Goal: Information Seeking & Learning: Learn about a topic

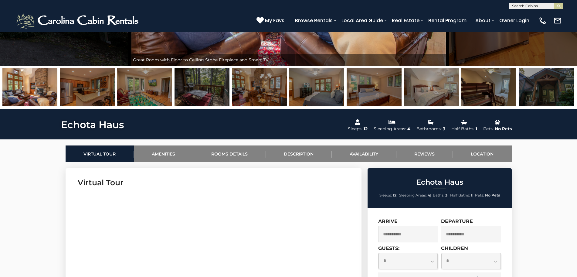
scroll to position [213, 0]
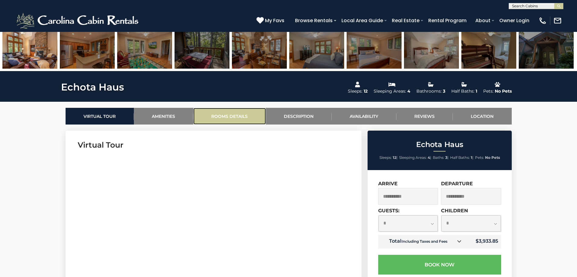
click at [221, 117] on link "Rooms Details" at bounding box center [229, 116] width 73 height 17
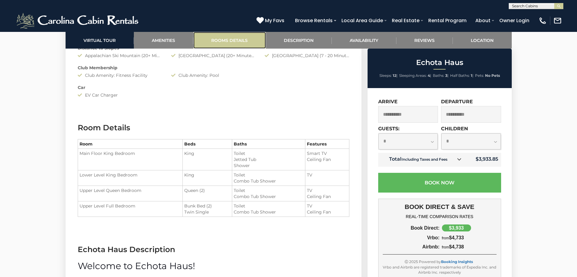
scroll to position [809, 0]
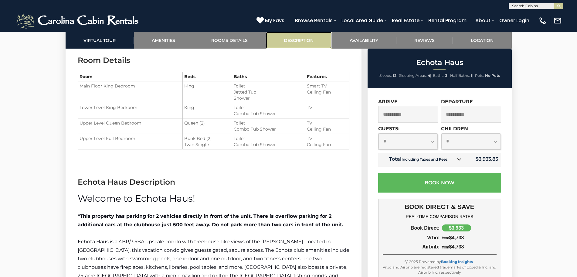
click at [312, 38] on link "Description" at bounding box center [299, 40] width 66 height 17
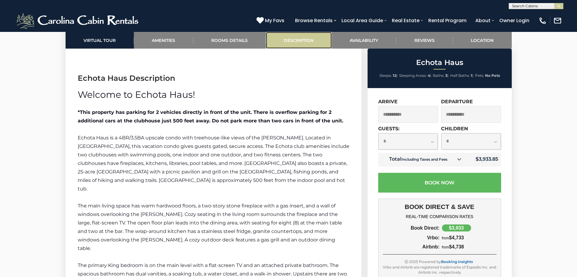
scroll to position [931, 0]
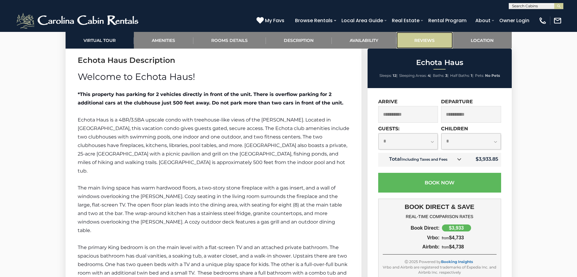
click at [440, 40] on link "Reviews" at bounding box center [425, 40] width 56 height 17
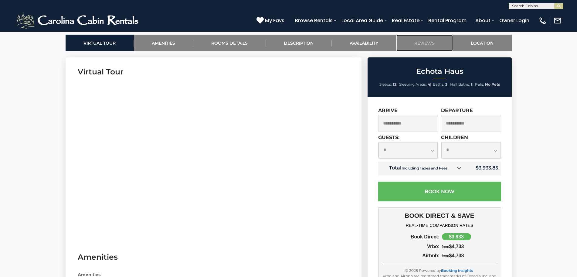
scroll to position [277, 0]
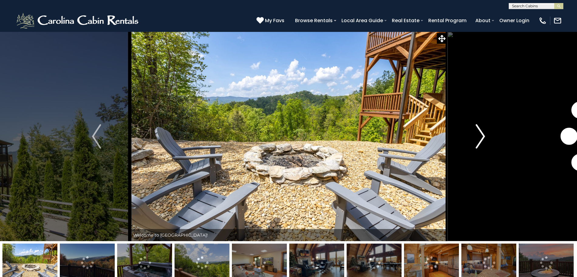
click at [486, 134] on button "Next" at bounding box center [480, 136] width 66 height 209
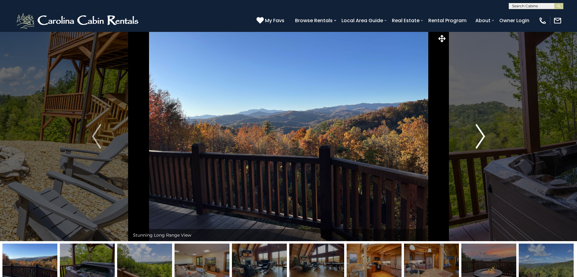
click at [486, 134] on button "Next" at bounding box center [480, 136] width 66 height 209
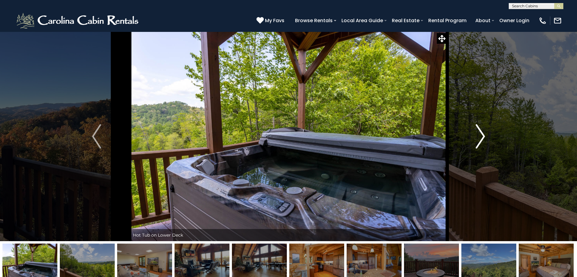
click at [486, 134] on button "Next" at bounding box center [480, 136] width 66 height 209
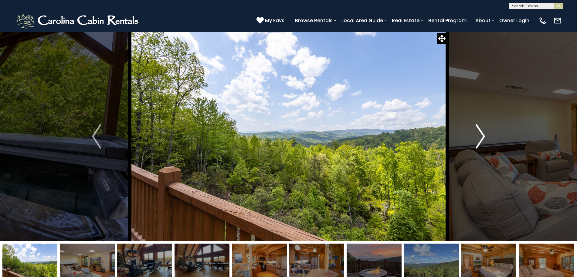
click at [486, 134] on button "Next" at bounding box center [480, 136] width 66 height 209
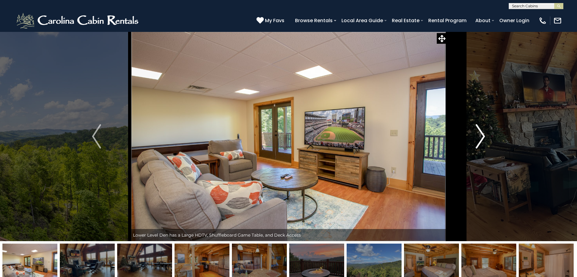
click at [486, 134] on button "Next" at bounding box center [480, 136] width 66 height 209
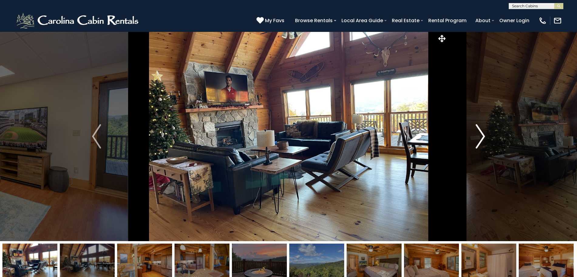
click at [486, 134] on button "Next" at bounding box center [480, 136] width 66 height 209
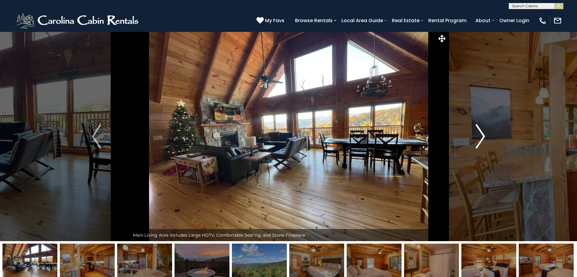
click at [486, 134] on button "Next" at bounding box center [480, 136] width 66 height 209
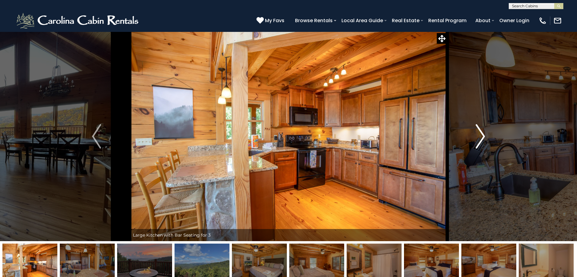
click at [486, 134] on button "Next" at bounding box center [480, 136] width 66 height 209
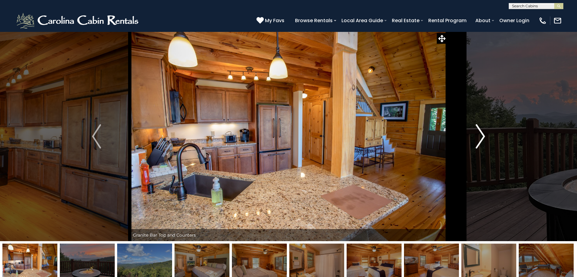
click at [486, 134] on button "Next" at bounding box center [480, 136] width 66 height 209
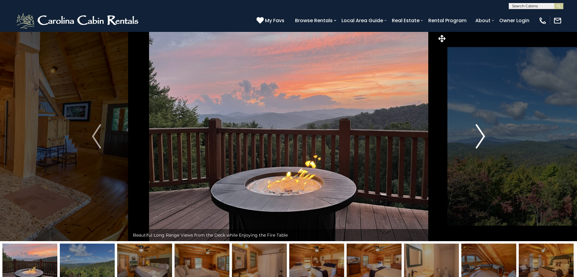
click at [486, 134] on button "Next" at bounding box center [480, 136] width 66 height 209
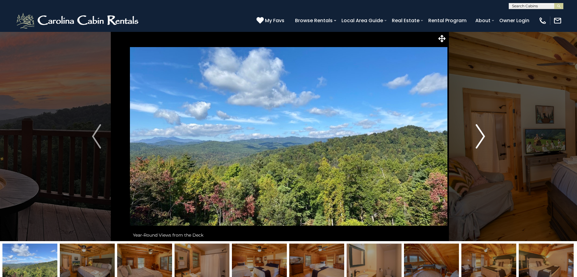
click at [486, 134] on button "Next" at bounding box center [480, 136] width 66 height 209
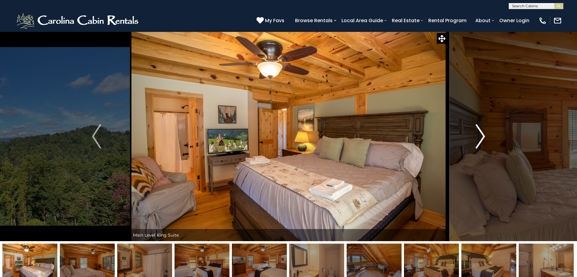
click at [486, 134] on button "Next" at bounding box center [480, 136] width 66 height 209
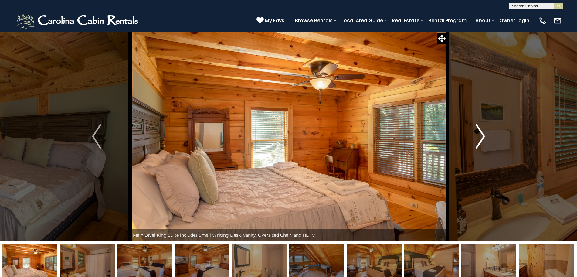
click at [486, 134] on button "Next" at bounding box center [480, 136] width 66 height 209
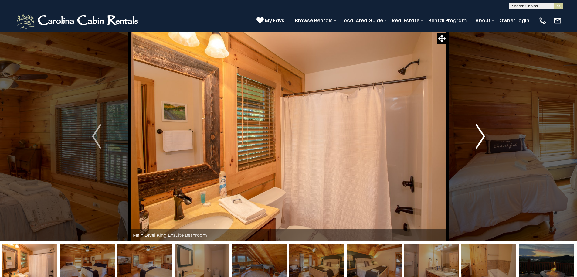
click at [486, 134] on button "Next" at bounding box center [480, 136] width 66 height 209
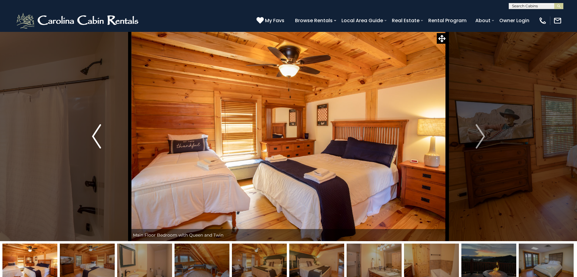
click at [88, 135] on button "Previous" at bounding box center [96, 136] width 66 height 209
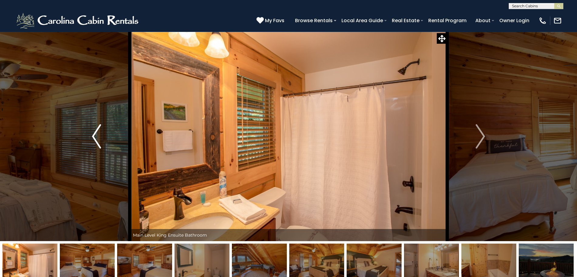
click at [88, 135] on button "Previous" at bounding box center [96, 136] width 66 height 209
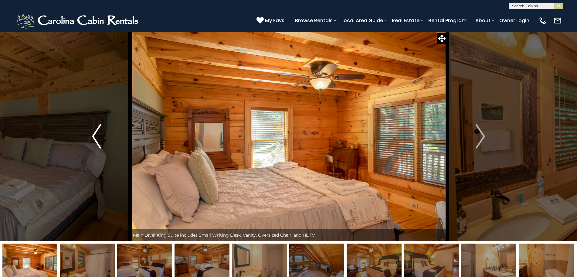
click at [88, 135] on button "Previous" at bounding box center [96, 136] width 66 height 209
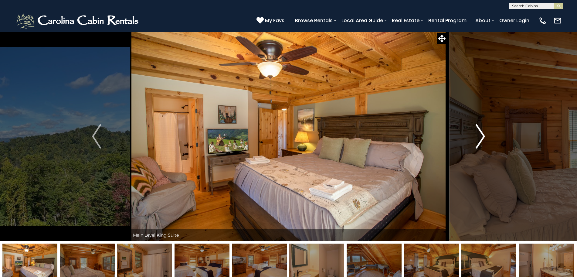
click at [483, 137] on img "Next" at bounding box center [480, 136] width 9 height 24
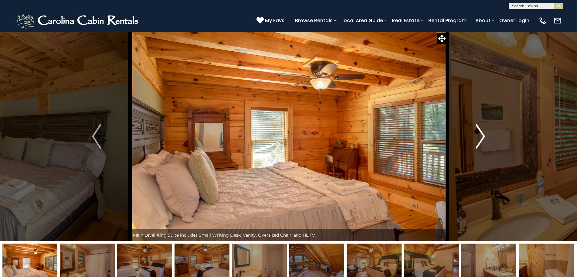
click at [483, 137] on img "Next" at bounding box center [480, 136] width 9 height 24
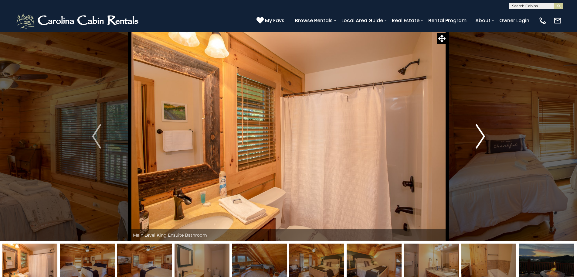
click at [483, 137] on img "Next" at bounding box center [480, 136] width 9 height 24
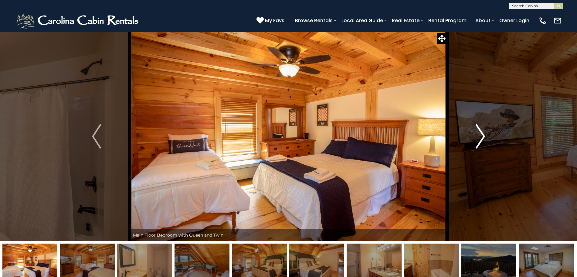
click at [483, 137] on img "Next" at bounding box center [480, 136] width 9 height 24
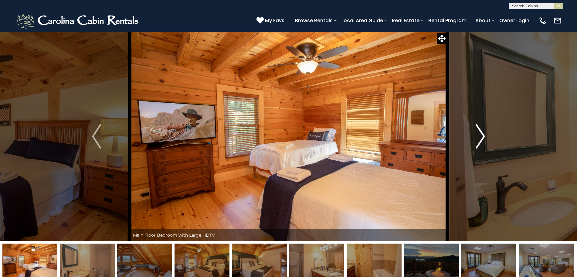
click at [483, 137] on img "Next" at bounding box center [480, 136] width 9 height 24
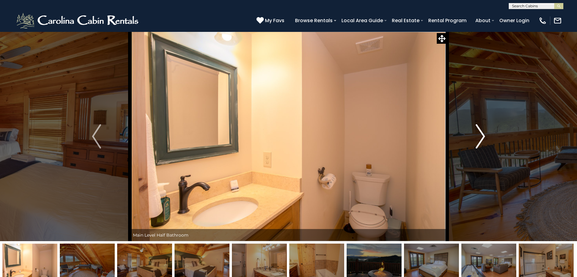
click at [483, 137] on img "Next" at bounding box center [480, 136] width 9 height 24
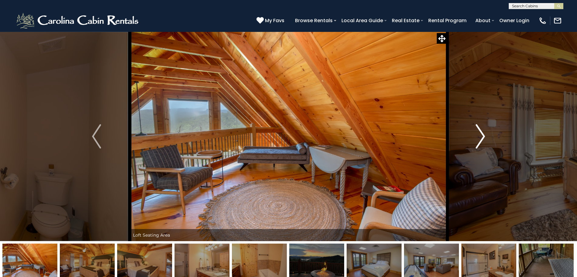
click at [483, 137] on img "Next" at bounding box center [480, 136] width 9 height 24
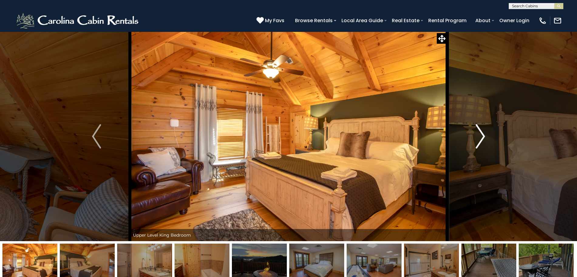
click at [483, 137] on img "Next" at bounding box center [480, 136] width 9 height 24
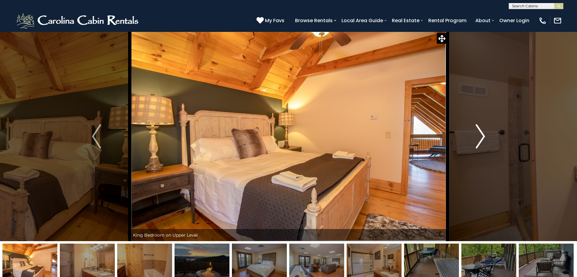
click at [483, 137] on img "Next" at bounding box center [480, 136] width 9 height 24
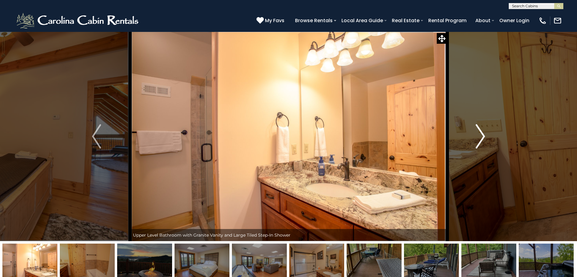
click at [483, 137] on img "Next" at bounding box center [480, 136] width 9 height 24
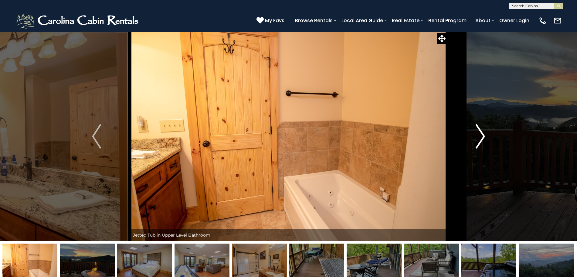
click at [483, 137] on img "Next" at bounding box center [480, 136] width 9 height 24
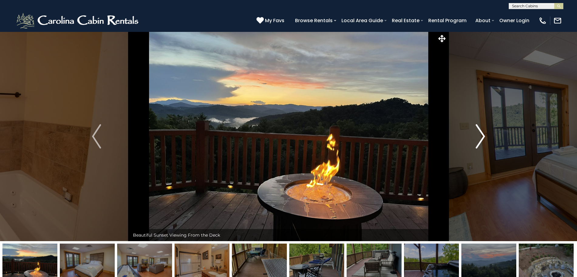
click at [483, 137] on img "Next" at bounding box center [480, 136] width 9 height 24
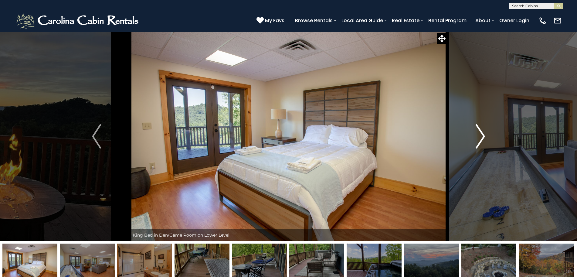
click at [483, 137] on img "Next" at bounding box center [480, 136] width 9 height 24
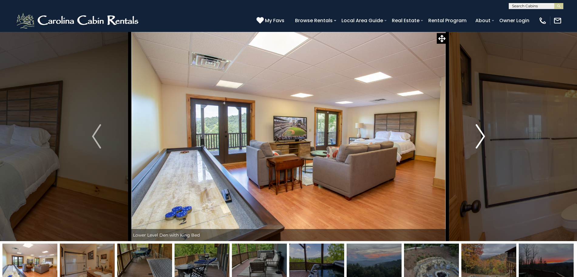
click at [483, 137] on img "Next" at bounding box center [480, 136] width 9 height 24
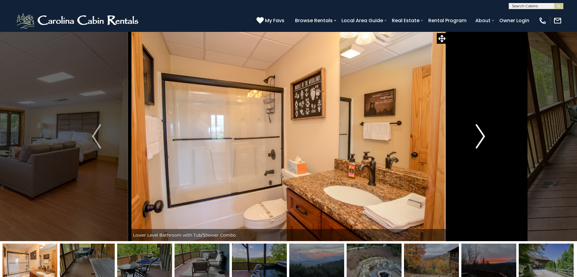
click at [483, 137] on img "Next" at bounding box center [480, 136] width 9 height 24
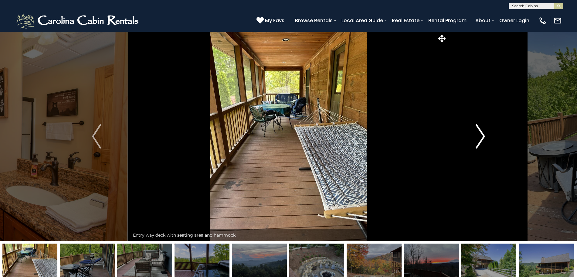
click at [483, 137] on img "Next" at bounding box center [480, 136] width 9 height 24
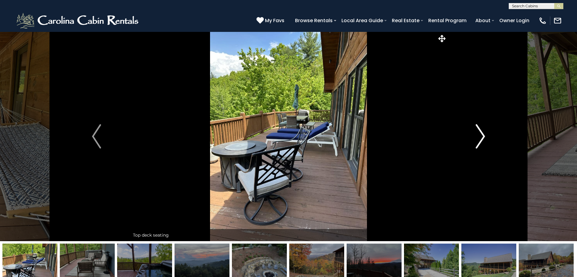
click at [483, 137] on img "Next" at bounding box center [480, 136] width 9 height 24
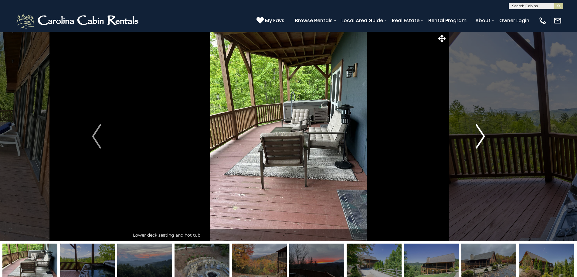
click at [483, 137] on img "Next" at bounding box center [480, 136] width 9 height 24
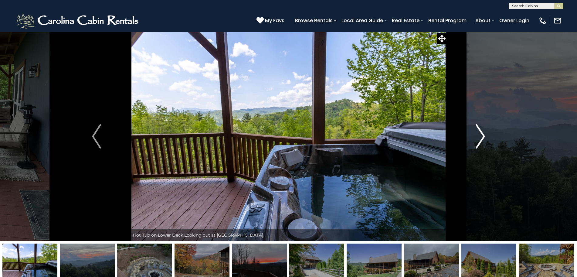
click at [483, 137] on img "Next" at bounding box center [480, 136] width 9 height 24
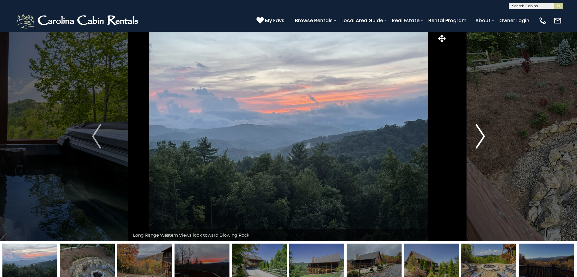
click at [483, 137] on img "Next" at bounding box center [480, 136] width 9 height 24
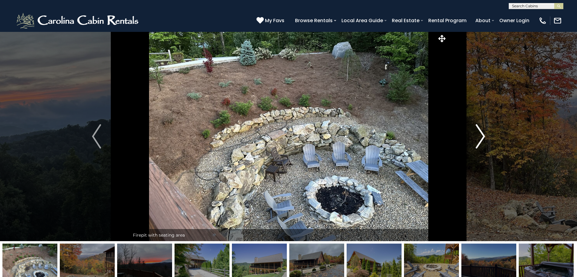
click at [483, 137] on img "Next" at bounding box center [480, 136] width 9 height 24
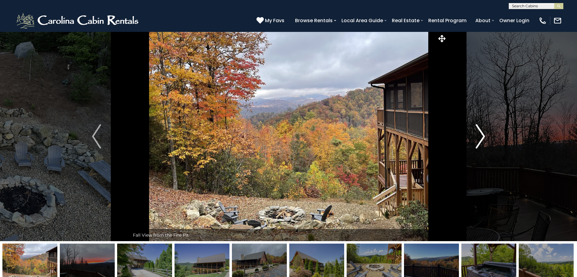
click at [483, 137] on img "Next" at bounding box center [480, 136] width 9 height 24
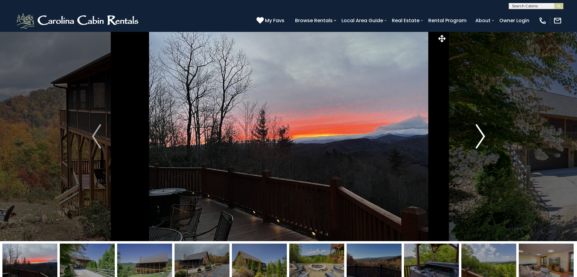
click at [483, 137] on img "Next" at bounding box center [480, 136] width 9 height 24
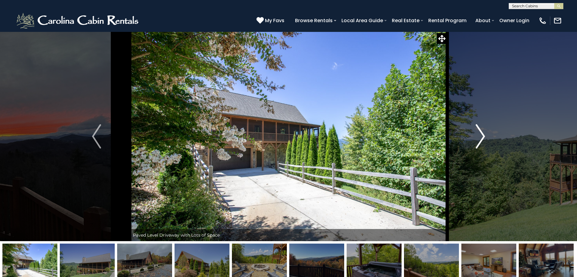
click at [483, 137] on img "Next" at bounding box center [480, 136] width 9 height 24
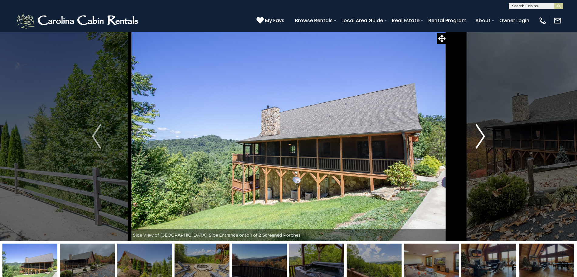
click at [483, 137] on img "Next" at bounding box center [480, 136] width 9 height 24
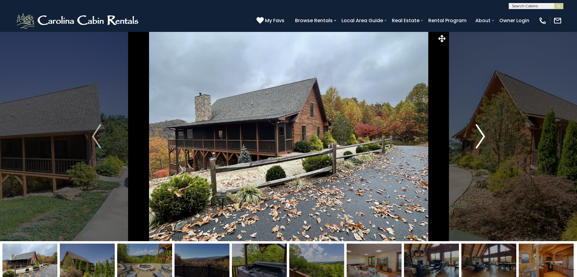
click at [483, 137] on img "Next" at bounding box center [480, 136] width 9 height 24
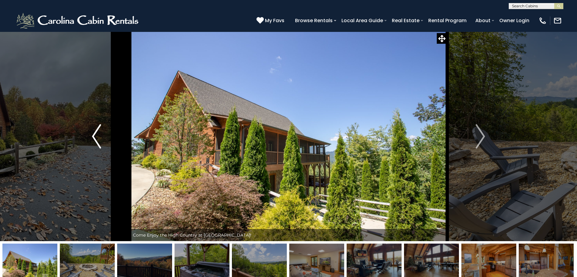
click at [94, 135] on img "Previous" at bounding box center [96, 136] width 9 height 24
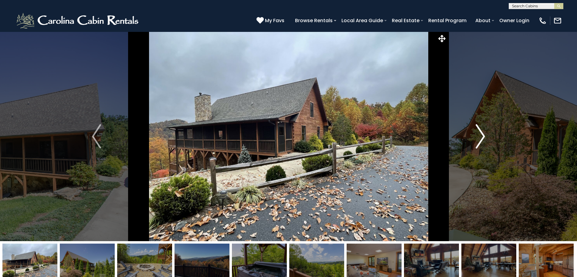
click at [482, 135] on img "Next" at bounding box center [480, 136] width 9 height 24
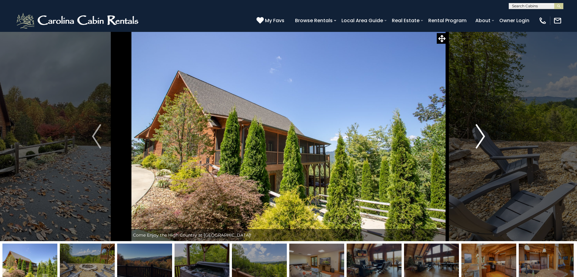
click at [482, 135] on img "Next" at bounding box center [480, 136] width 9 height 24
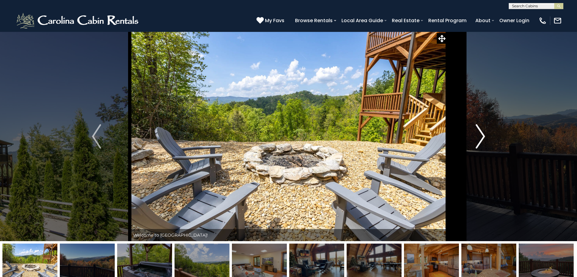
click at [482, 135] on img "Next" at bounding box center [480, 136] width 9 height 24
